Goal: Check status: Check status

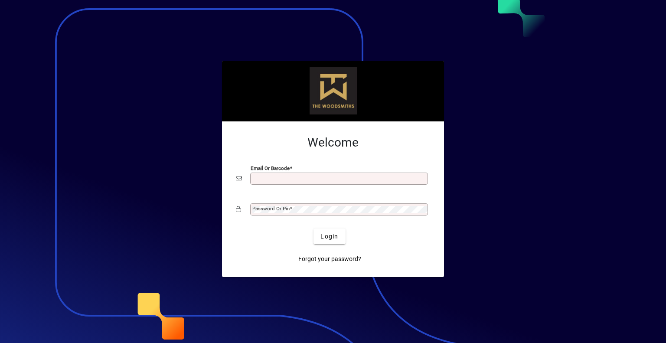
click at [322, 181] on input "Email or Barcode" at bounding box center [339, 178] width 175 height 7
type input "**********"
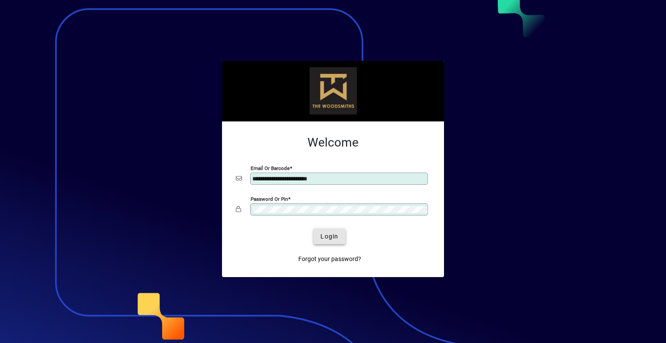
click at [323, 232] on span "Login" at bounding box center [329, 236] width 18 height 9
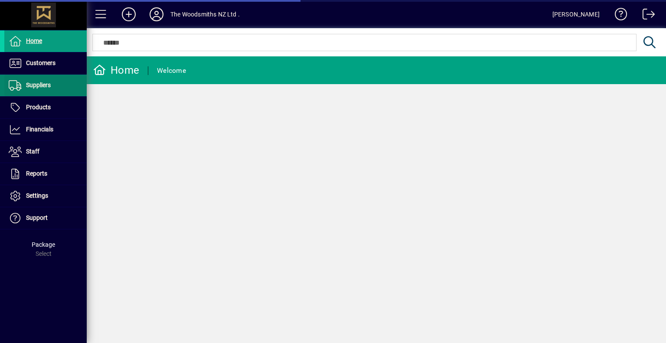
click at [45, 87] on span "Suppliers" at bounding box center [38, 84] width 25 height 7
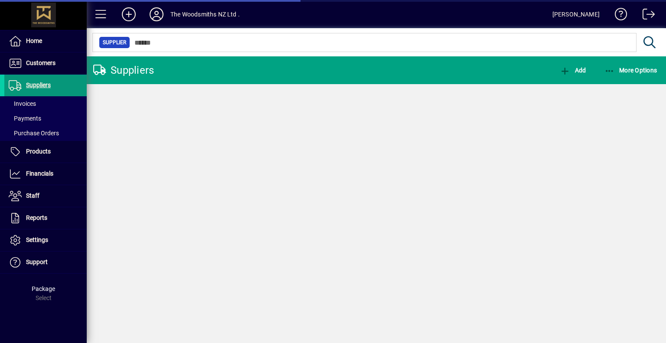
click at [52, 57] on span at bounding box center [45, 63] width 82 height 21
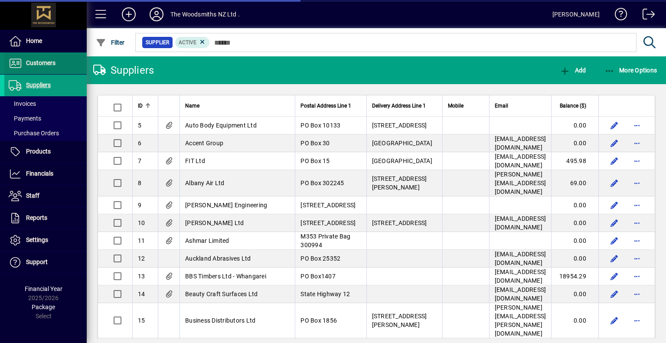
click at [48, 66] on span "Customers" at bounding box center [29, 63] width 51 height 10
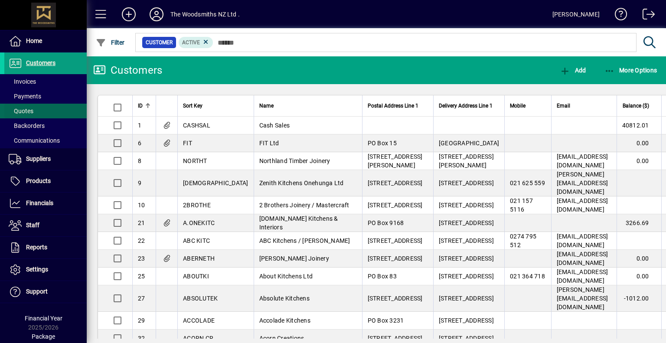
click at [41, 112] on span at bounding box center [45, 111] width 82 height 21
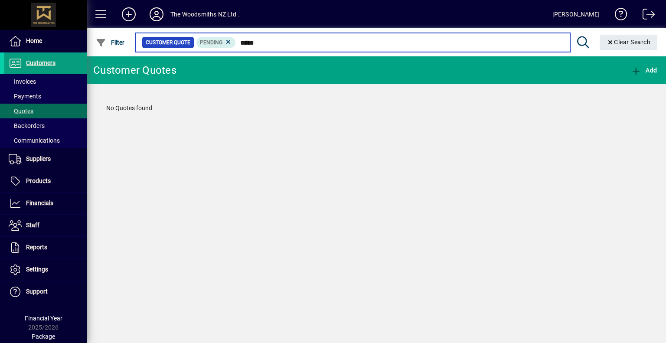
click at [249, 42] on input "*****" at bounding box center [399, 42] width 327 height 12
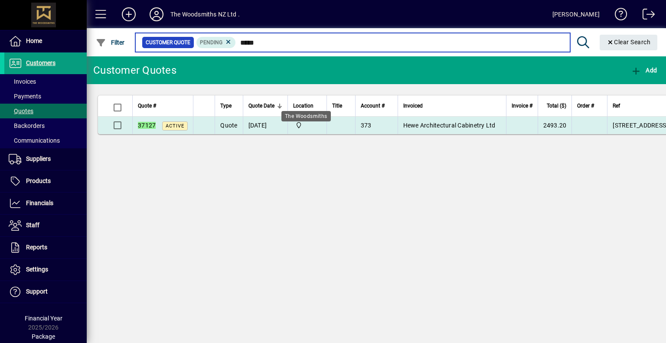
type input "*****"
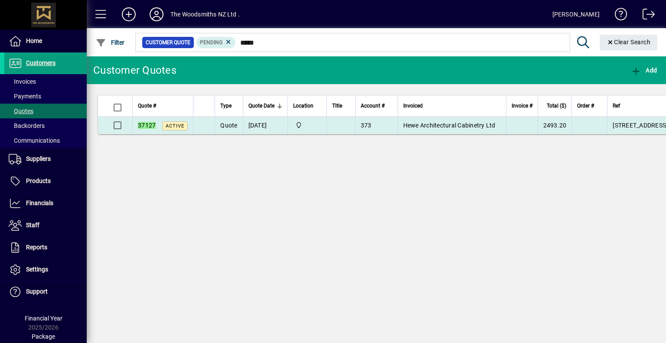
click at [321, 130] on td "The Woodsmiths" at bounding box center [306, 125] width 39 height 17
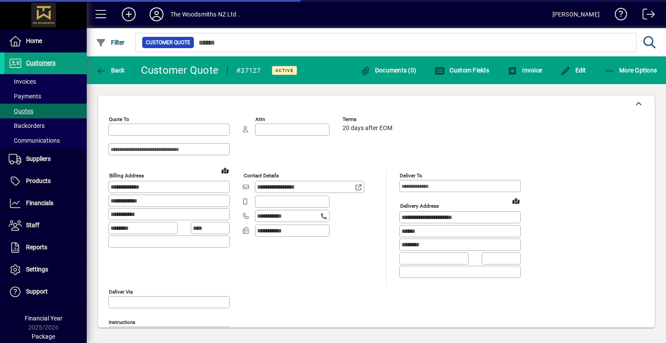
type input "**********"
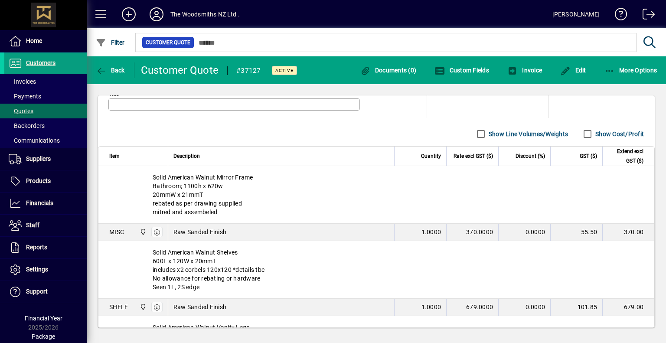
scroll to position [617, 0]
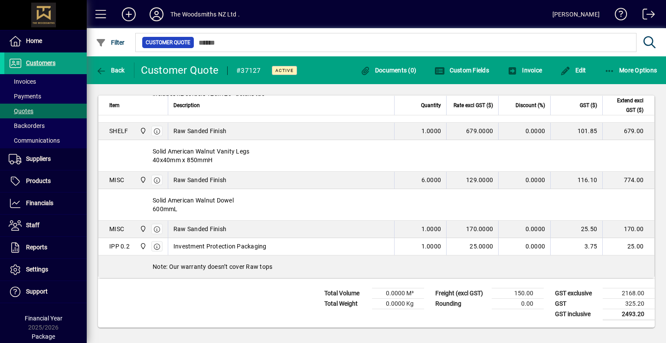
drag, startPoint x: 180, startPoint y: 201, endPoint x: 146, endPoint y: 183, distance: 38.2
click at [146, 189] on div "Solid American Walnut Dowel 600mmL" at bounding box center [376, 204] width 556 height 31
click at [156, 189] on div "Solid American Walnut Dowel 600mmL" at bounding box center [376, 204] width 556 height 31
click at [150, 190] on div "Solid American Walnut Dowel 600mmL" at bounding box center [376, 204] width 556 height 31
drag, startPoint x: 153, startPoint y: 191, endPoint x: 180, endPoint y: 205, distance: 31.0
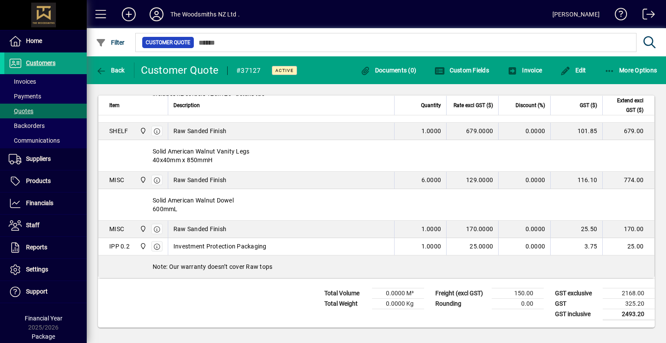
click at [180, 205] on div "Solid American Walnut Dowel 600mmL" at bounding box center [376, 204] width 556 height 31
click at [179, 202] on div "Solid American Walnut Dowel 600mmL" at bounding box center [376, 204] width 556 height 31
drag, startPoint x: 153, startPoint y: 191, endPoint x: 182, endPoint y: 205, distance: 32.4
click at [182, 205] on div "Solid American Walnut Dowel 600mmL" at bounding box center [376, 204] width 556 height 31
click at [177, 199] on div "Solid American Walnut Dowel 600mmL" at bounding box center [376, 204] width 556 height 31
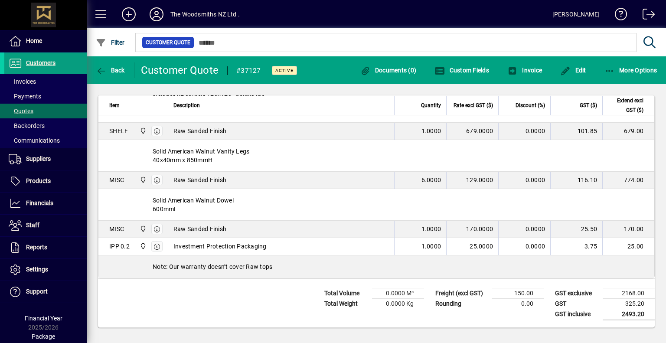
drag, startPoint x: 152, startPoint y: 192, endPoint x: 180, endPoint y: 206, distance: 32.0
click at [180, 206] on div "Solid American Walnut Dowel 600mmL" at bounding box center [376, 204] width 556 height 31
click at [182, 201] on div "Solid American Walnut Dowel 600mmL" at bounding box center [376, 204] width 556 height 31
click at [177, 201] on div "Solid American Walnut Dowel 600mmL" at bounding box center [376, 204] width 556 height 31
drag, startPoint x: 189, startPoint y: 204, endPoint x: 152, endPoint y: 191, distance: 39.1
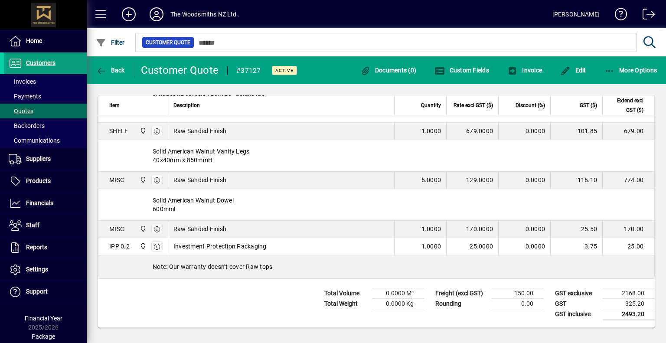
click at [152, 191] on div "Solid American Walnut Dowel 600mmL" at bounding box center [376, 204] width 556 height 31
click at [180, 200] on div "Solid American Walnut Dowel 600mmL" at bounding box center [376, 204] width 556 height 31
